Goal: Task Accomplishment & Management: Manage account settings

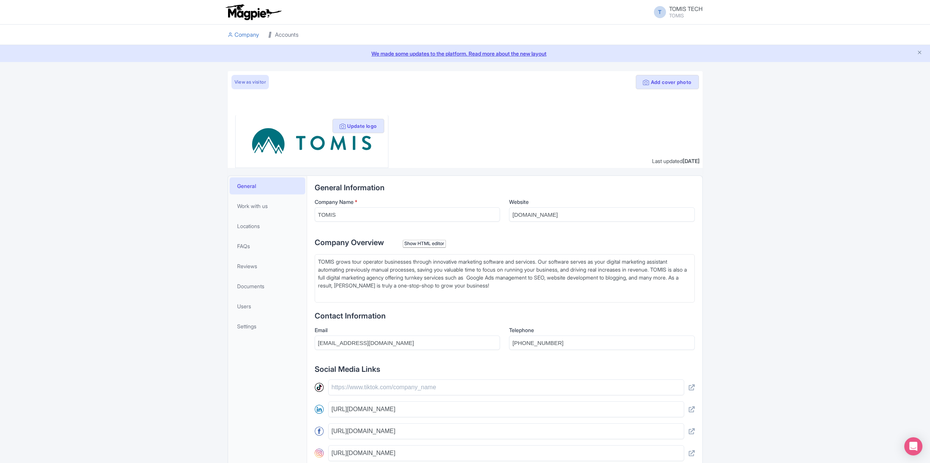
click at [290, 35] on link "Accounts" at bounding box center [283, 35] width 30 height 21
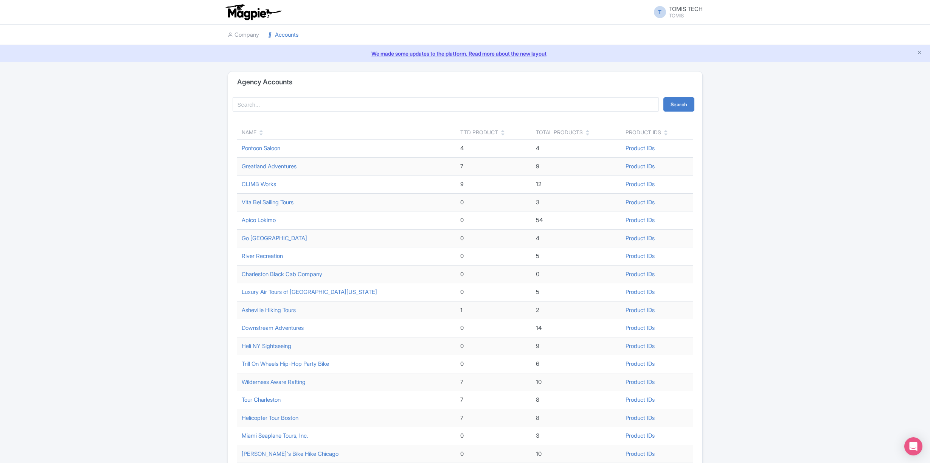
click at [262, 135] on icon at bounding box center [260, 134] width 3 height 5
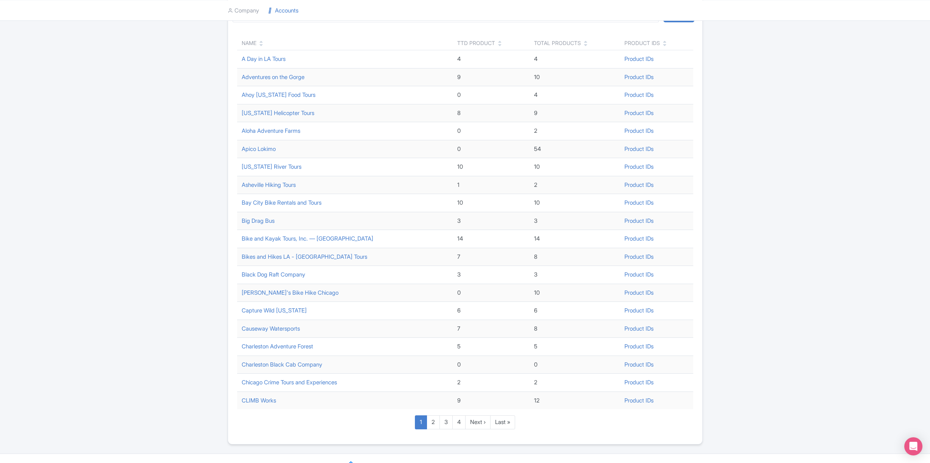
scroll to position [103, 0]
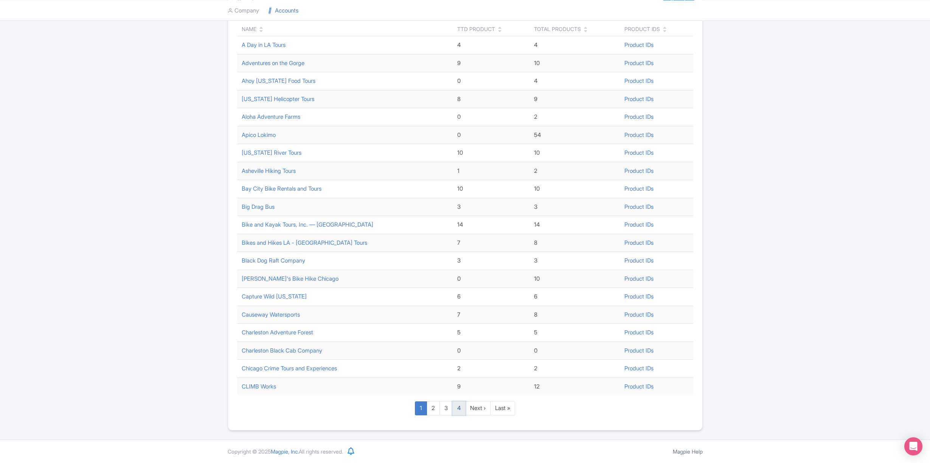
click at [458, 408] on link "4" at bounding box center [458, 408] width 13 height 14
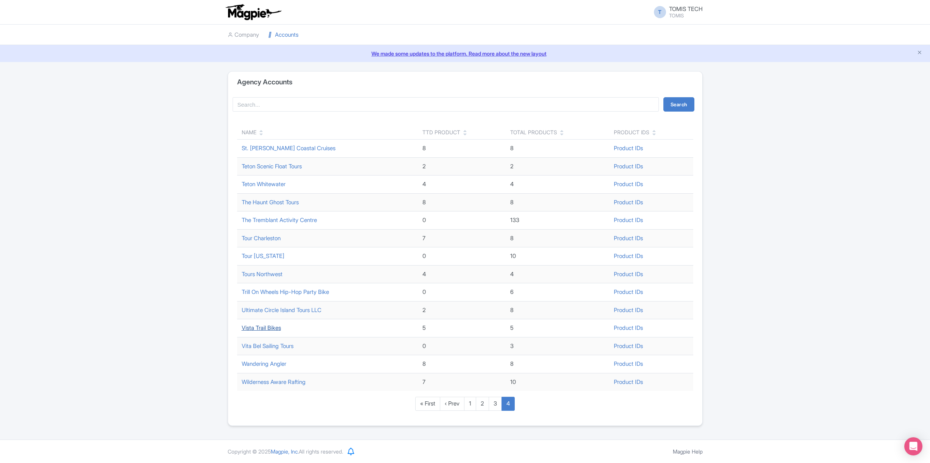
click at [274, 328] on link "Vista Trail Bikes" at bounding box center [261, 327] width 39 height 7
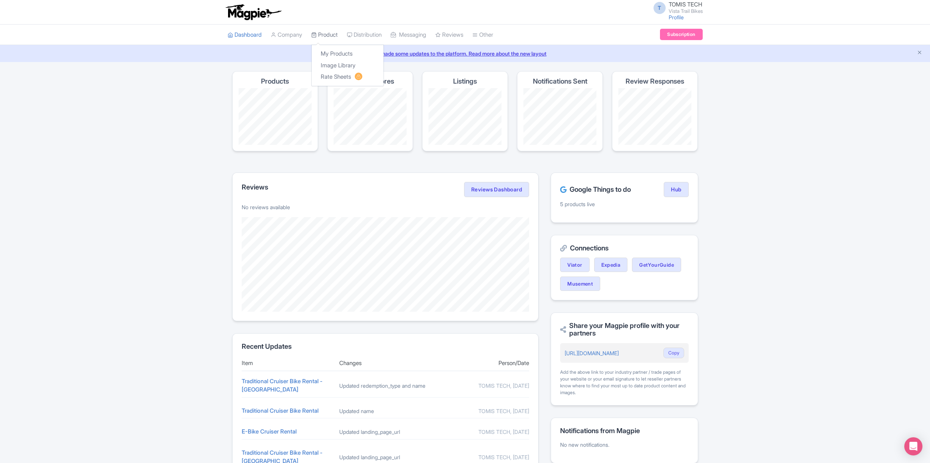
click at [320, 36] on link "Product" at bounding box center [324, 35] width 26 height 21
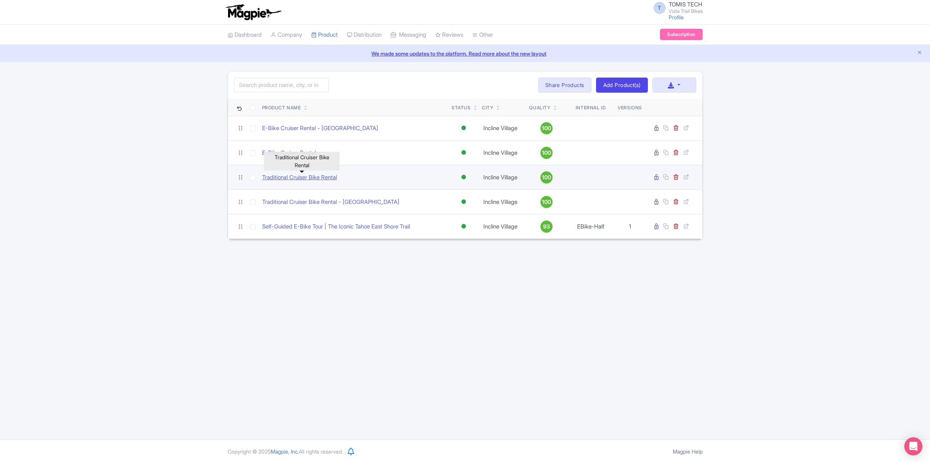
click at [290, 178] on link "Traditional Cruiser Bike Rental" at bounding box center [299, 177] width 75 height 9
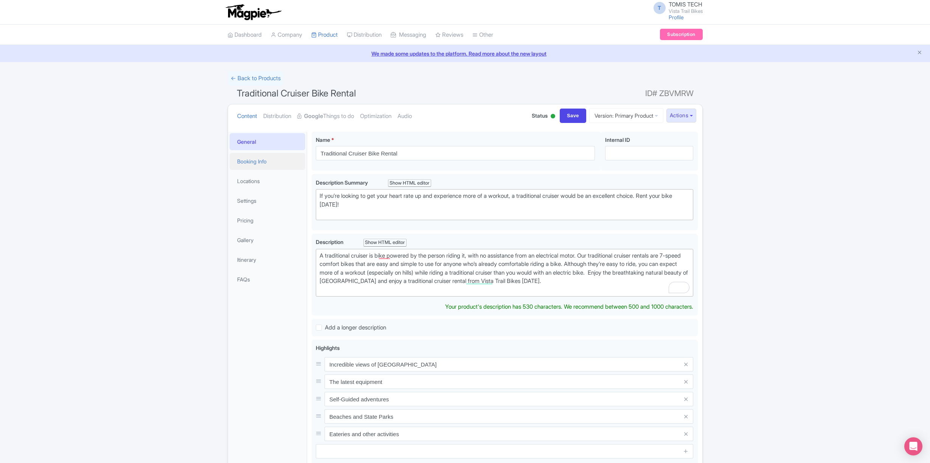
click at [256, 156] on link "Booking Info" at bounding box center [267, 161] width 76 height 17
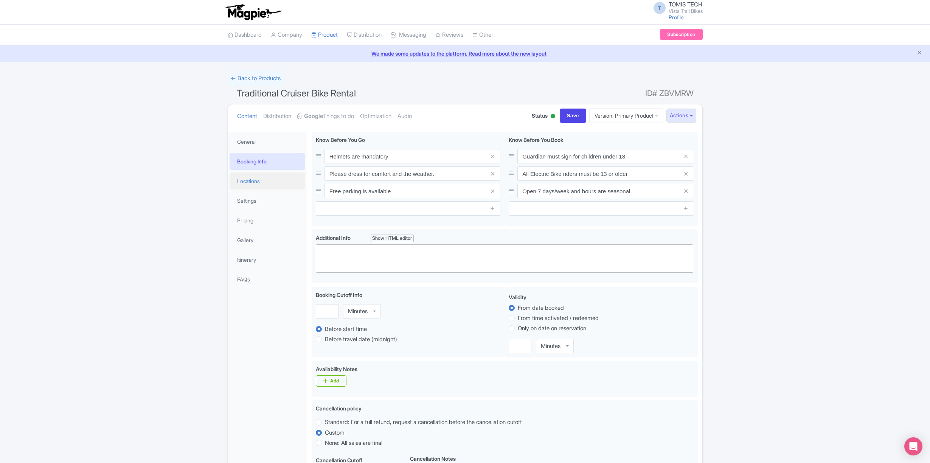
click at [251, 180] on link "Locations" at bounding box center [267, 180] width 76 height 17
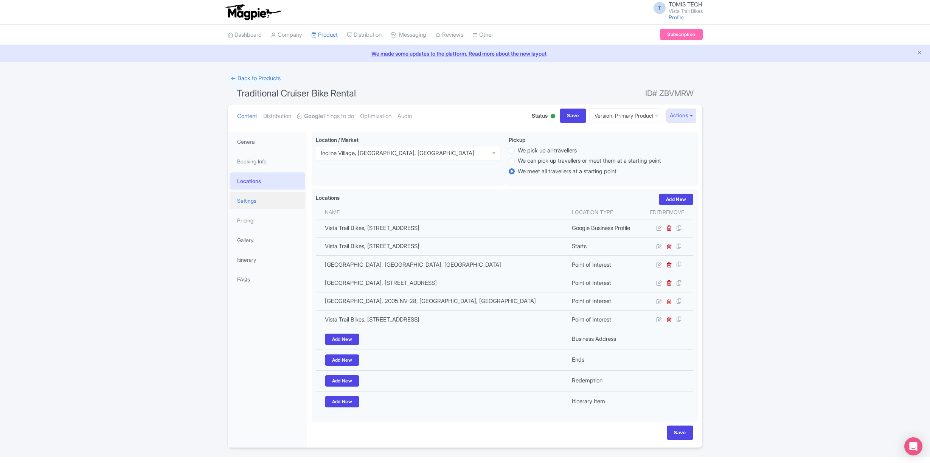
click at [256, 204] on link "Settings" at bounding box center [267, 200] width 76 height 17
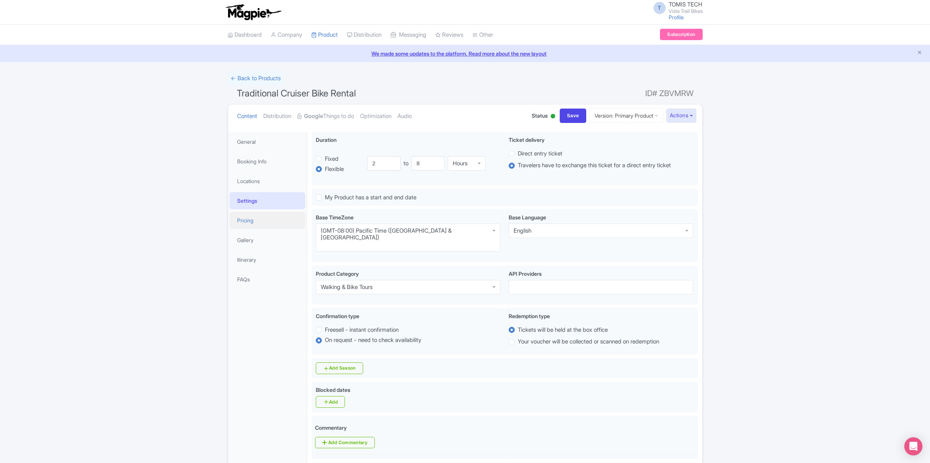
click at [255, 218] on link "Pricing" at bounding box center [267, 220] width 76 height 17
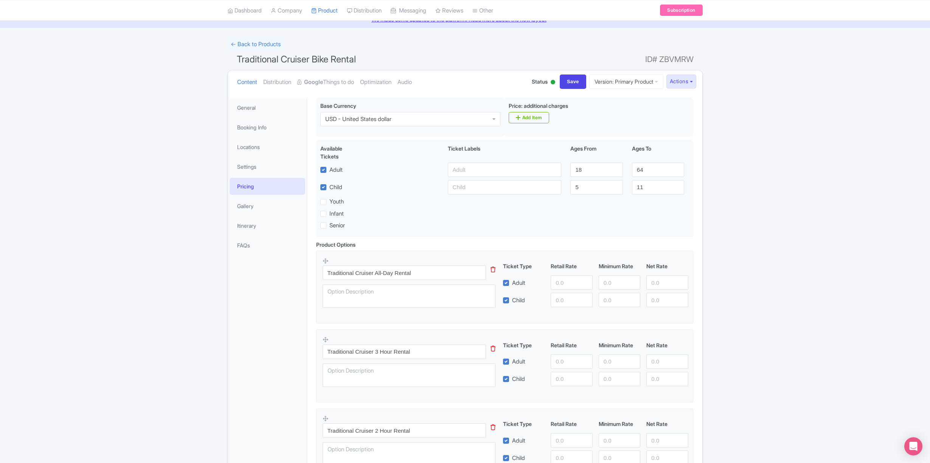
scroll to position [32, 0]
click at [250, 209] on link "Gallery" at bounding box center [267, 207] width 76 height 17
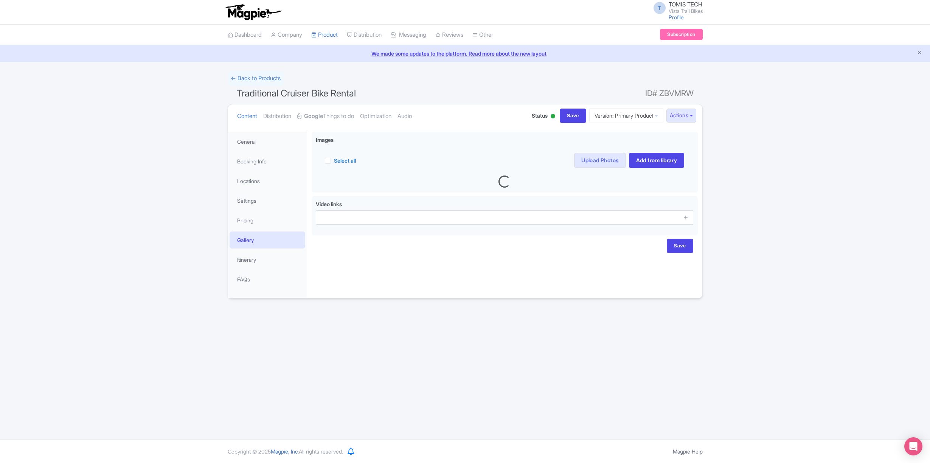
scroll to position [0, 0]
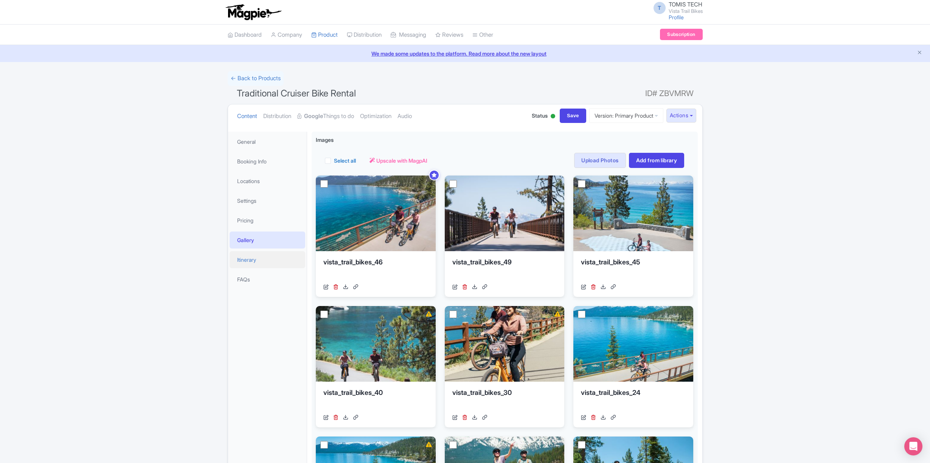
click at [256, 257] on link "Itinerary" at bounding box center [267, 259] width 76 height 17
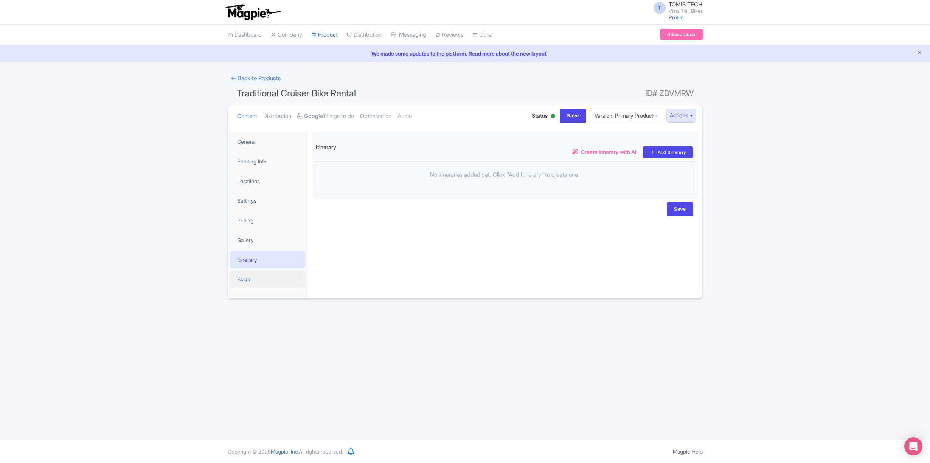
click at [254, 278] on link "FAQs" at bounding box center [267, 279] width 76 height 17
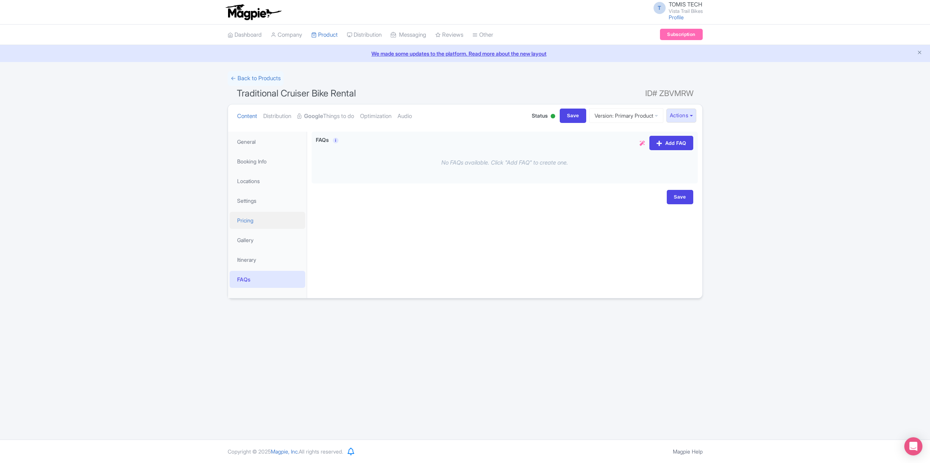
click at [258, 222] on link "Pricing" at bounding box center [267, 220] width 76 height 17
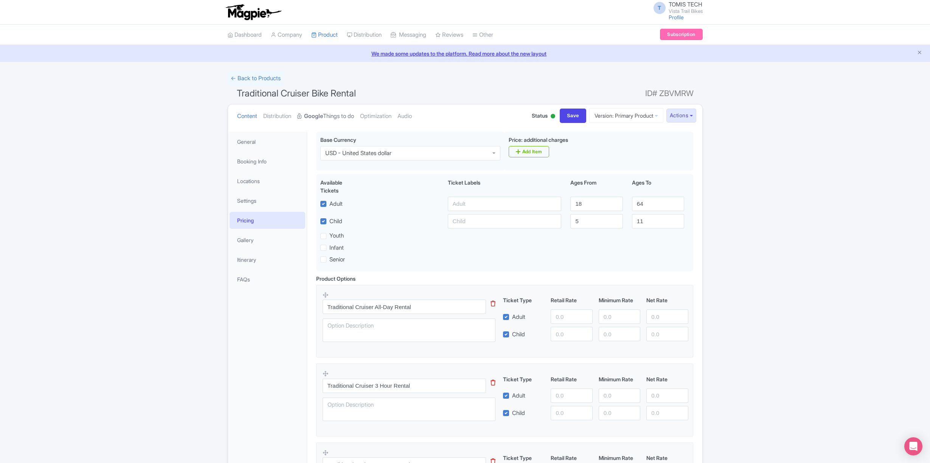
click at [333, 113] on link "Google Things to do" at bounding box center [325, 116] width 57 height 24
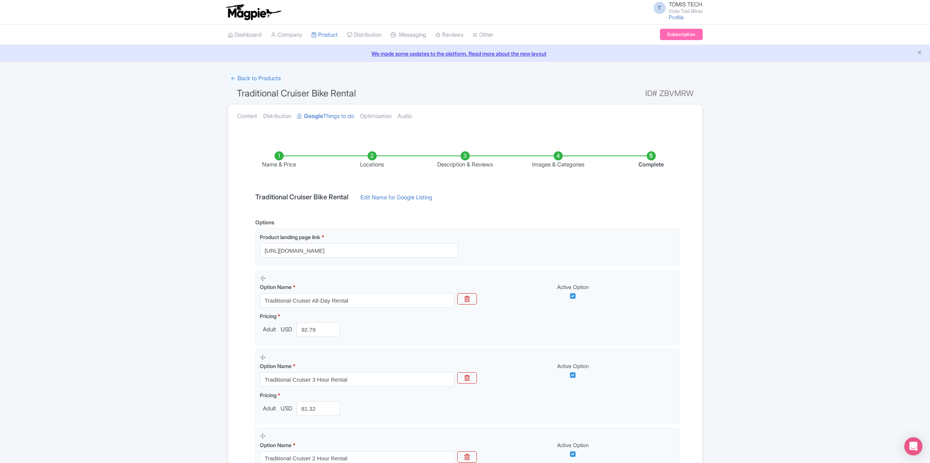
click at [280, 155] on li "Name & Price" at bounding box center [278, 160] width 93 height 18
click at [369, 155] on li "Locations" at bounding box center [371, 160] width 93 height 18
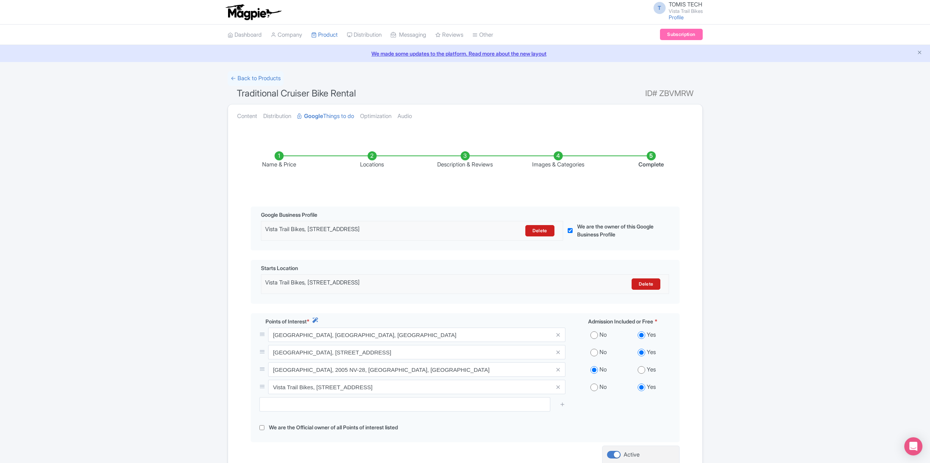
click at [464, 153] on li "Description & Reviews" at bounding box center [464, 160] width 93 height 18
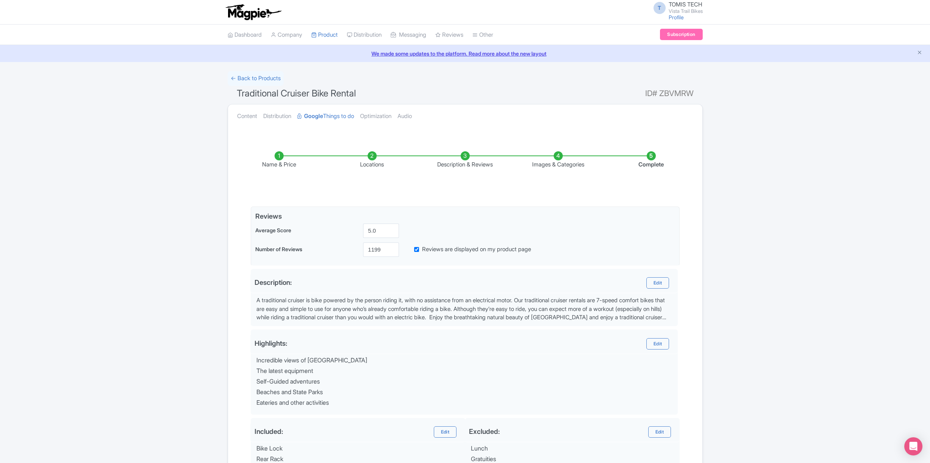
click at [559, 157] on li "Images & Categories" at bounding box center [557, 160] width 93 height 18
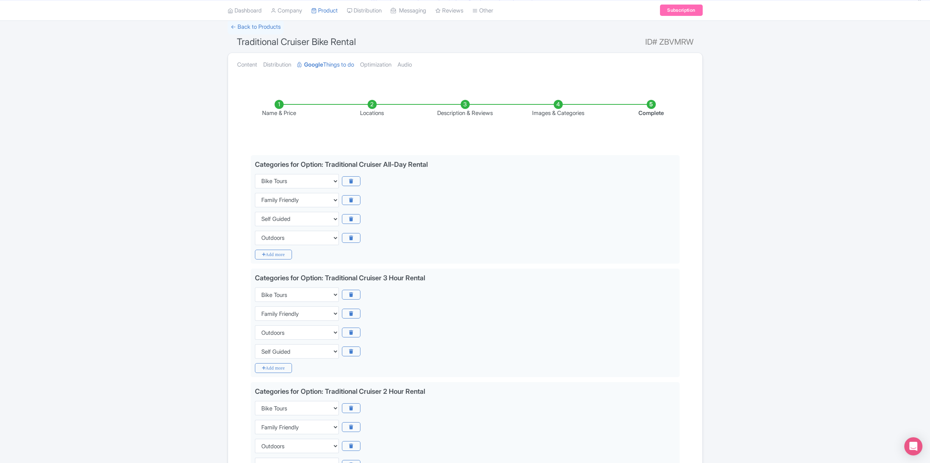
scroll to position [14, 0]
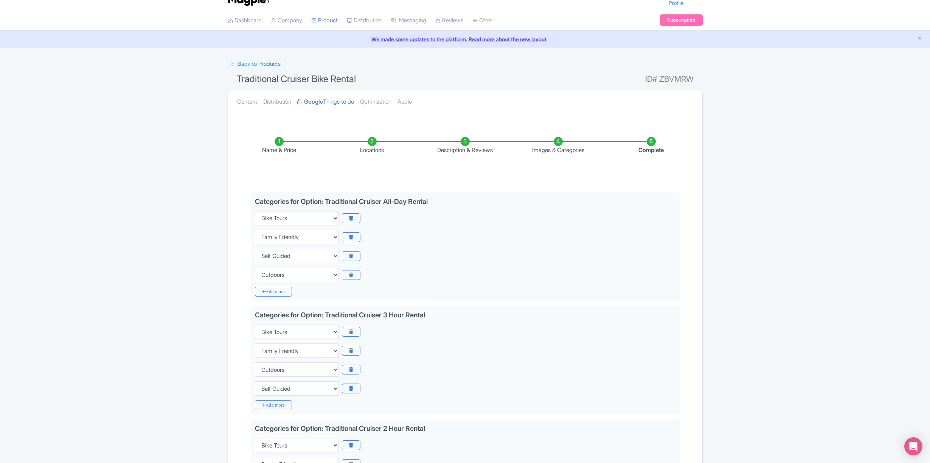
click at [652, 138] on li "Complete" at bounding box center [650, 146] width 93 height 18
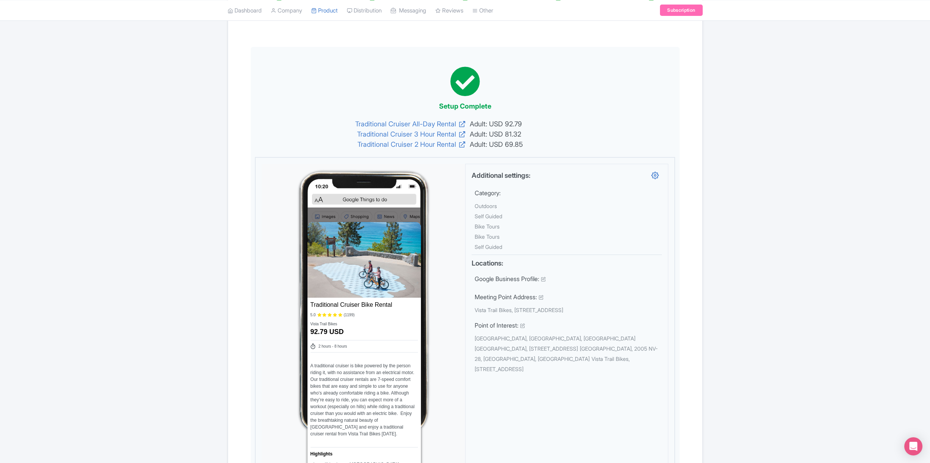
scroll to position [0, 0]
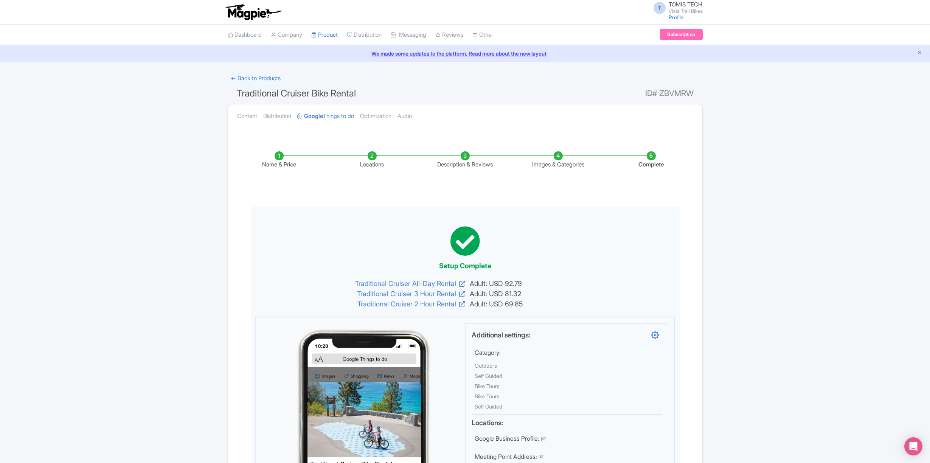
click at [281, 158] on li "Name & Price" at bounding box center [278, 160] width 93 height 18
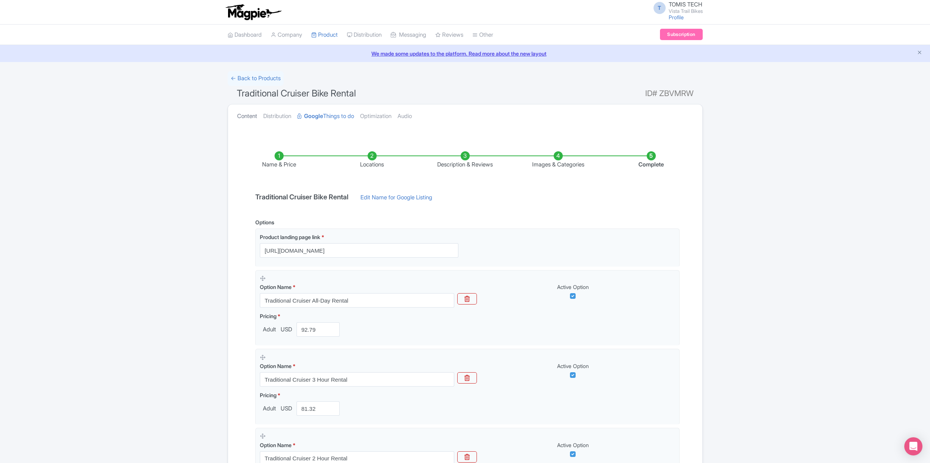
click at [250, 117] on link "Content" at bounding box center [247, 116] width 20 height 24
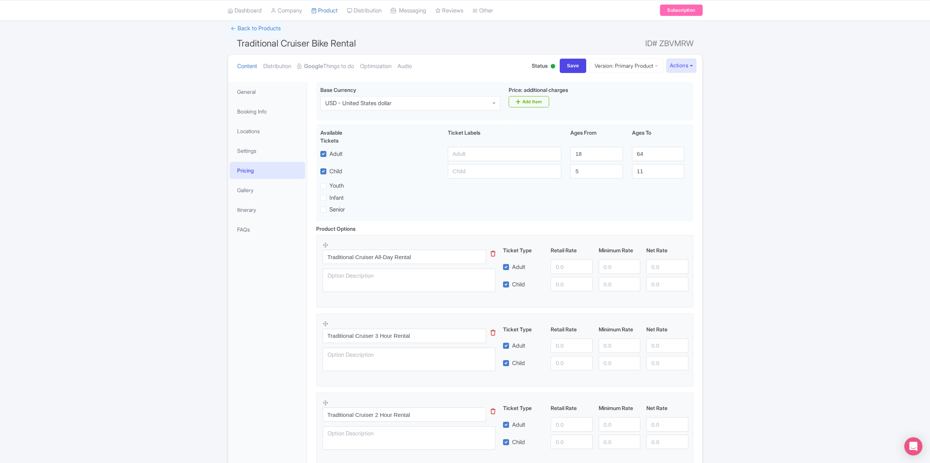
scroll to position [51, 0]
click at [262, 28] on link "← Back to Products" at bounding box center [256, 27] width 56 height 15
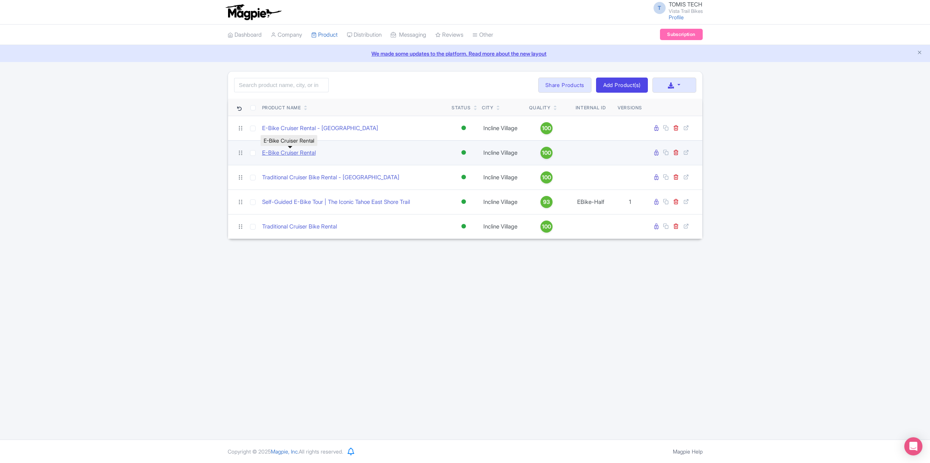
click at [291, 155] on link "E-Bike Cruiser Rental" at bounding box center [289, 153] width 54 height 9
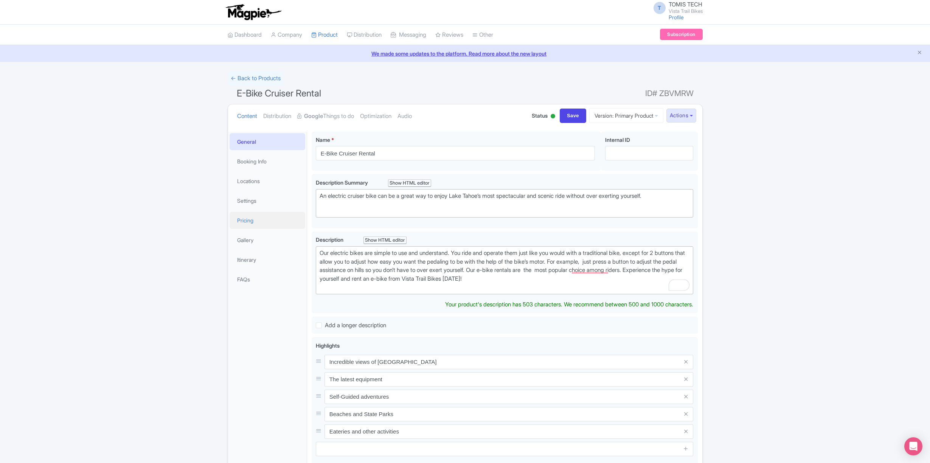
click at [252, 219] on link "Pricing" at bounding box center [267, 220] width 76 height 17
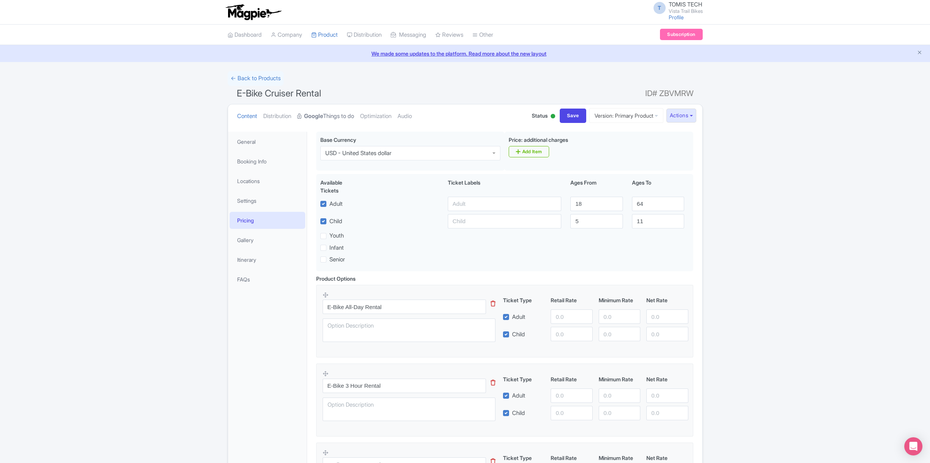
click at [314, 119] on strong "Google" at bounding box center [313, 116] width 19 height 9
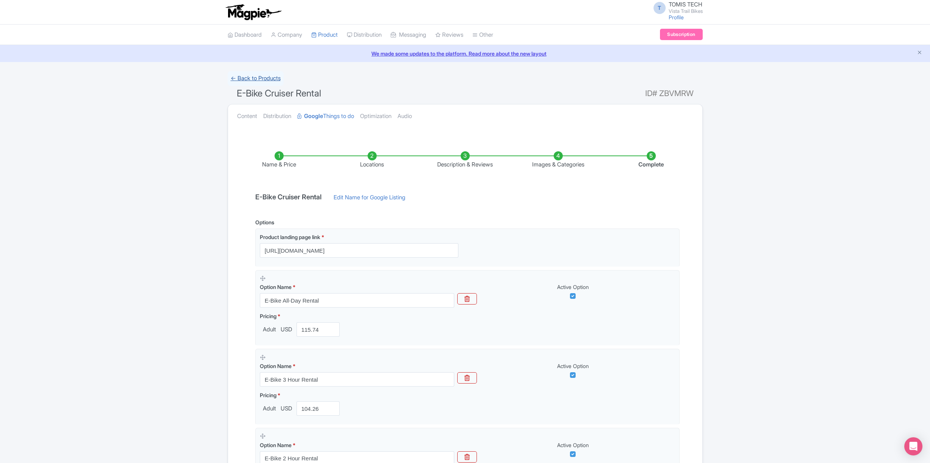
click at [242, 79] on link "← Back to Products" at bounding box center [256, 78] width 56 height 15
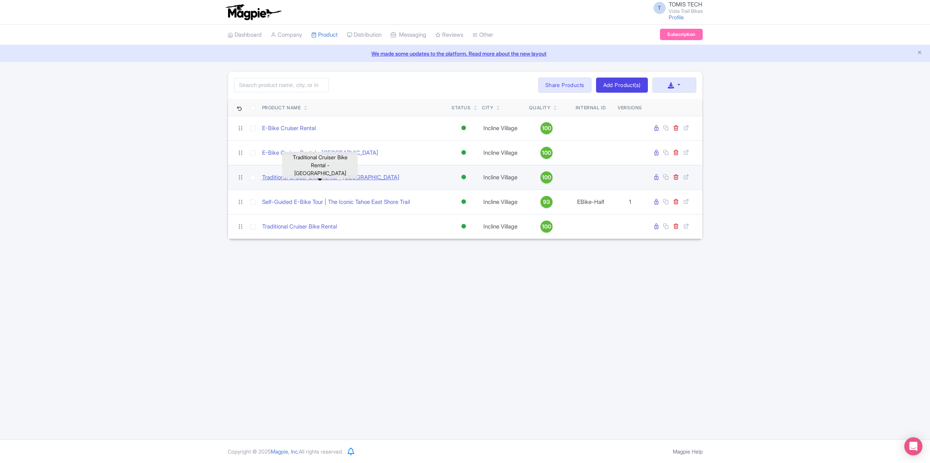
click at [306, 177] on link "Traditional Cruiser Bike Rental - [GEOGRAPHIC_DATA]" at bounding box center [330, 177] width 137 height 9
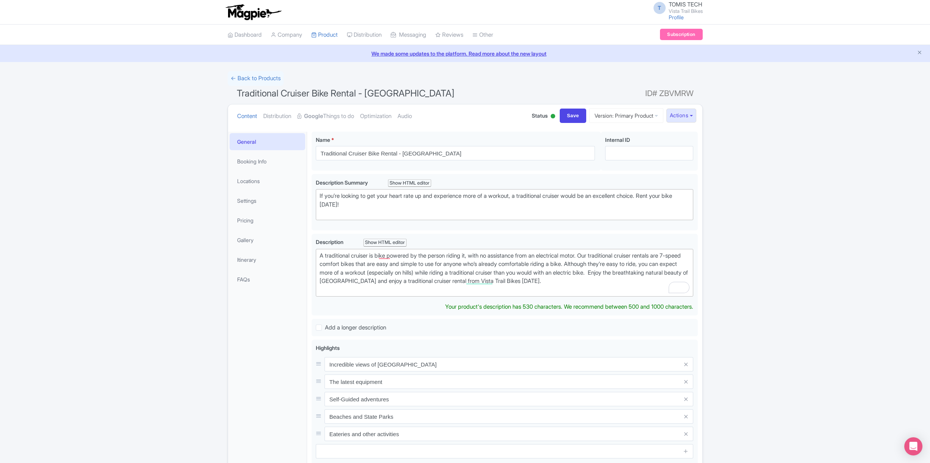
click at [259, 229] on li "Pricing" at bounding box center [267, 220] width 79 height 20
click at [258, 222] on link "Pricing" at bounding box center [267, 220] width 76 height 17
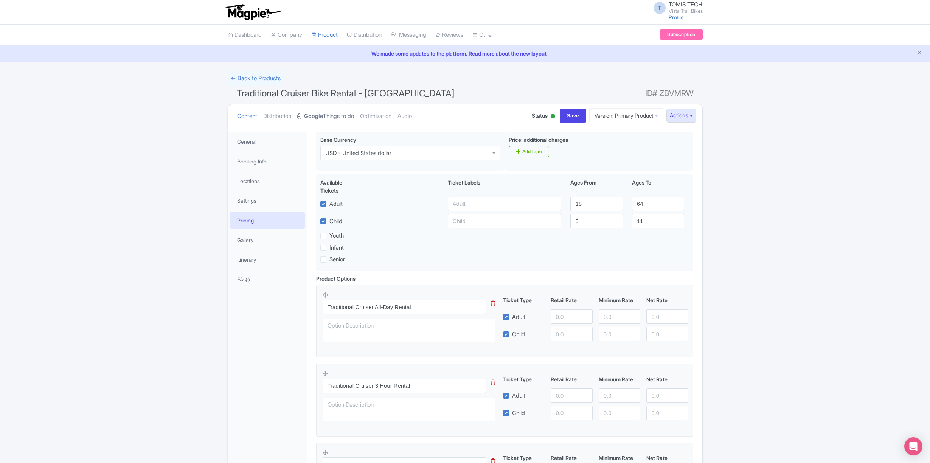
click at [323, 115] on strong "Google" at bounding box center [313, 116] width 19 height 9
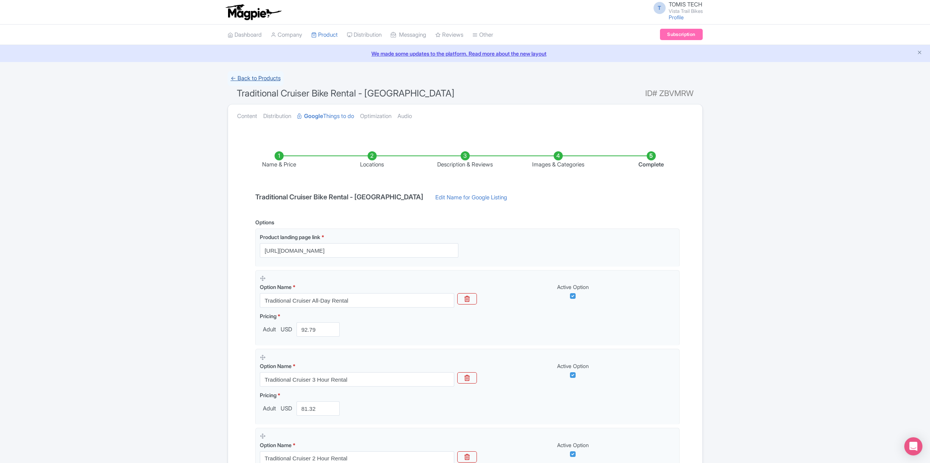
click at [254, 78] on link "← Back to Products" at bounding box center [256, 78] width 56 height 15
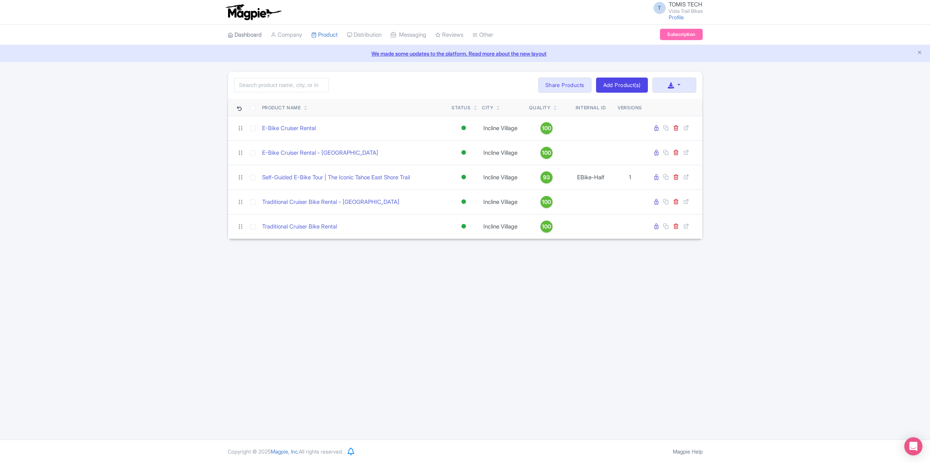
click at [248, 36] on link "Dashboard" at bounding box center [245, 35] width 34 height 21
